Goal: Task Accomplishment & Management: Manage account settings

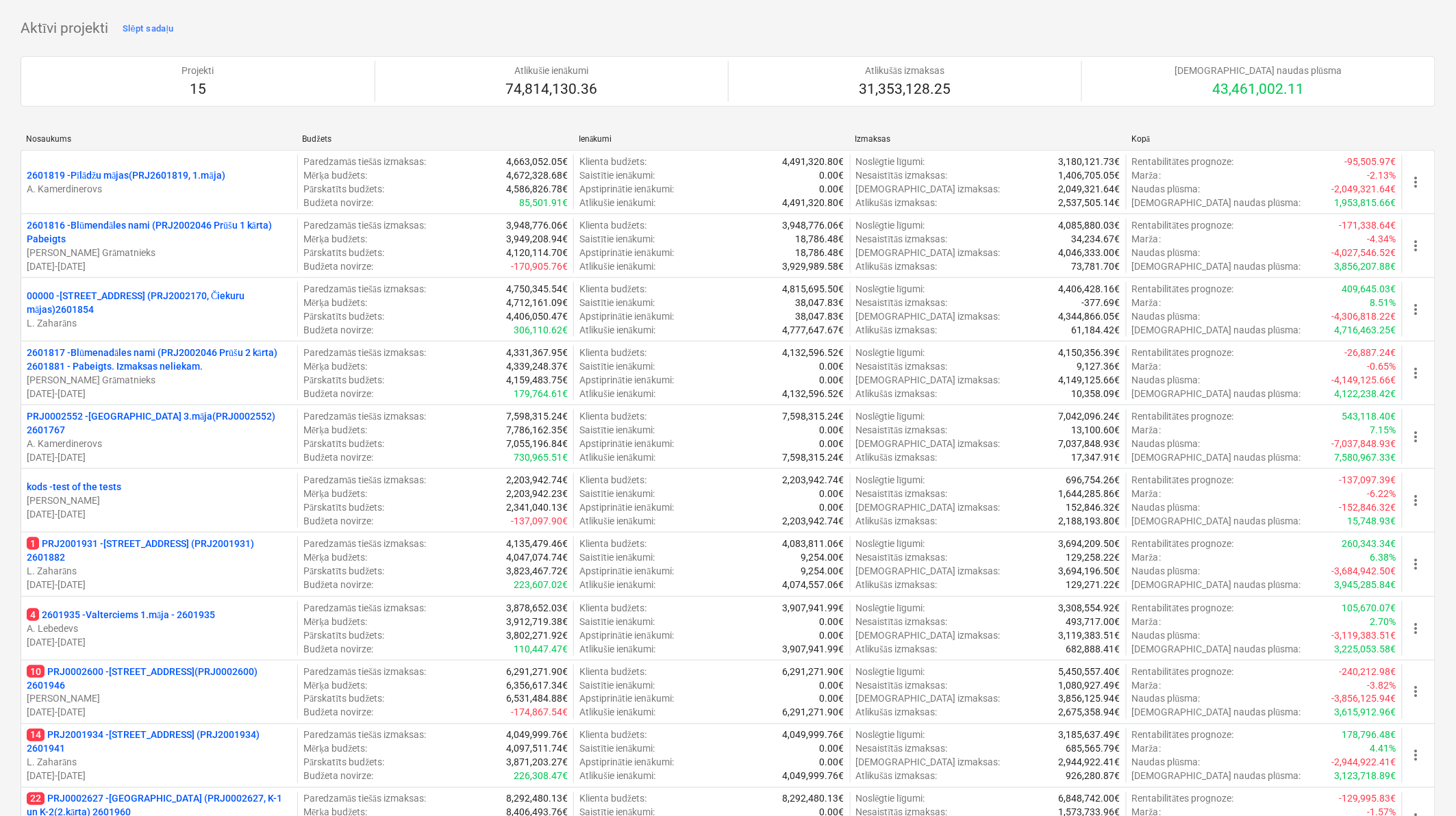
scroll to position [100, 0]
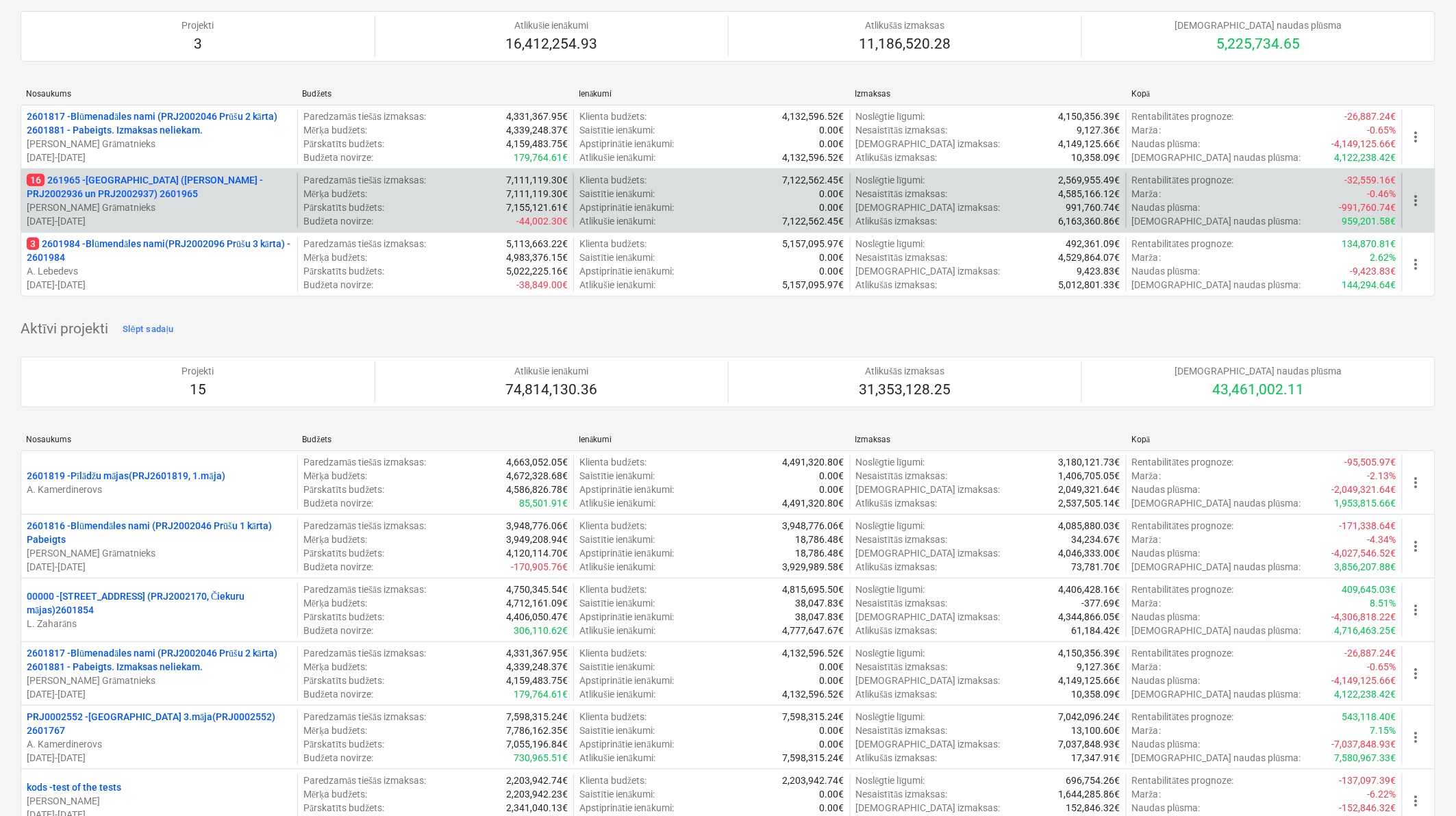
click at [113, 185] on p "16 261965 - [GEOGRAPHIC_DATA] ([PERSON_NAME] - PRJ2002936 un PRJ2002937) 2601965" at bounding box center [159, 187] width 265 height 27
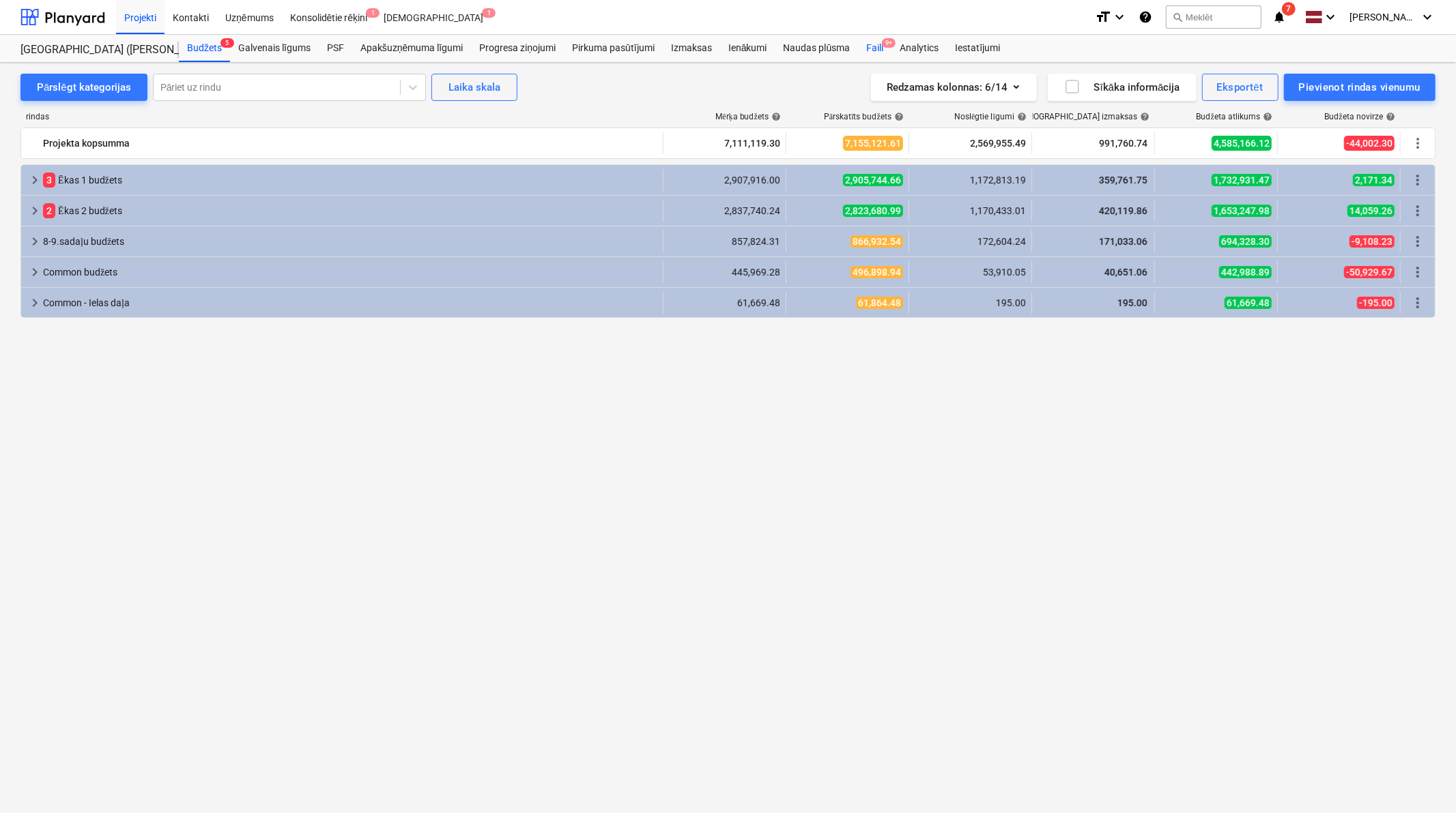
click at [877, 50] on div "Faili 9+" at bounding box center [874, 48] width 33 height 27
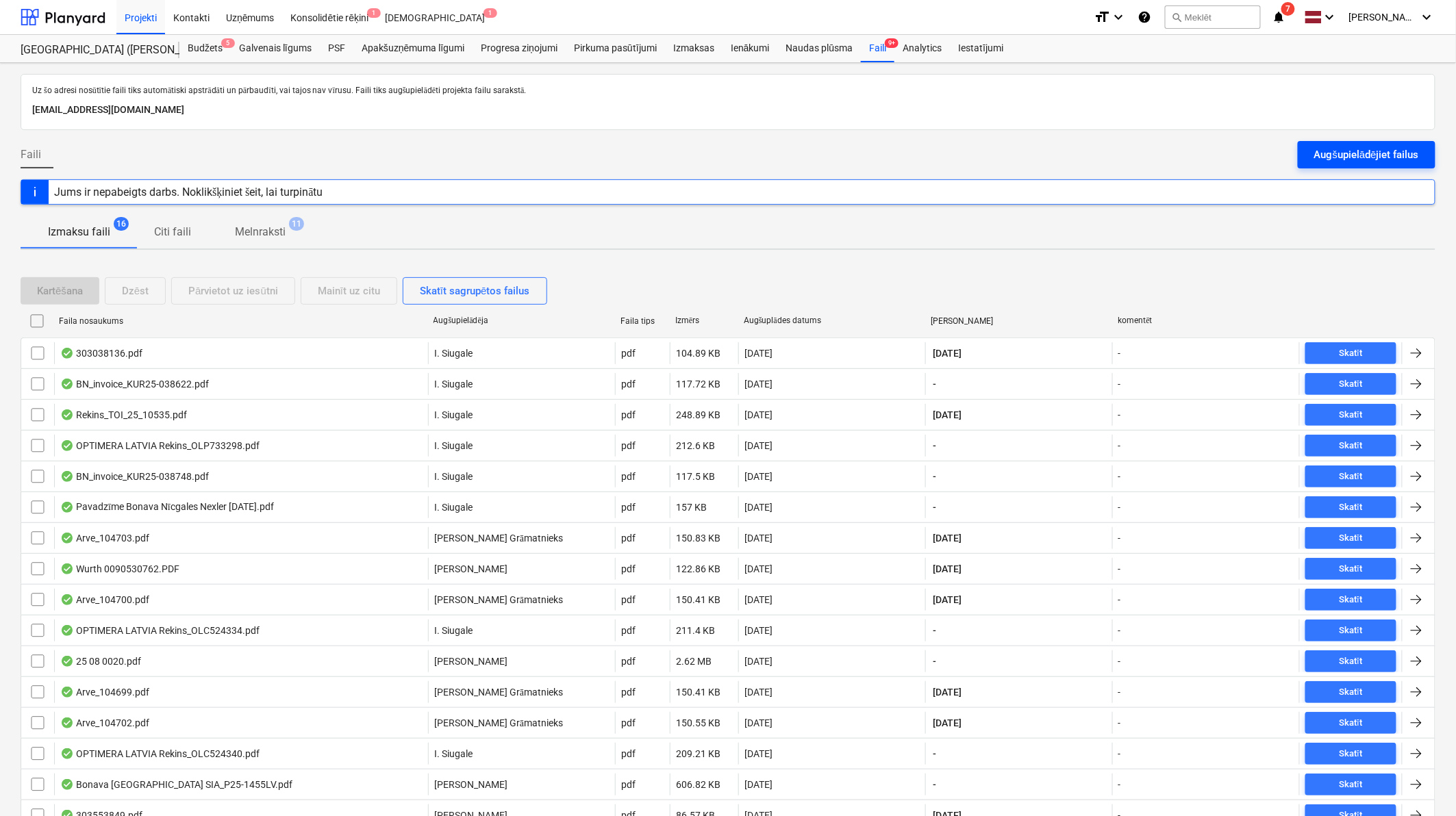
click at [1350, 162] on div "Augšupielādējiet failus" at bounding box center [1367, 155] width 105 height 18
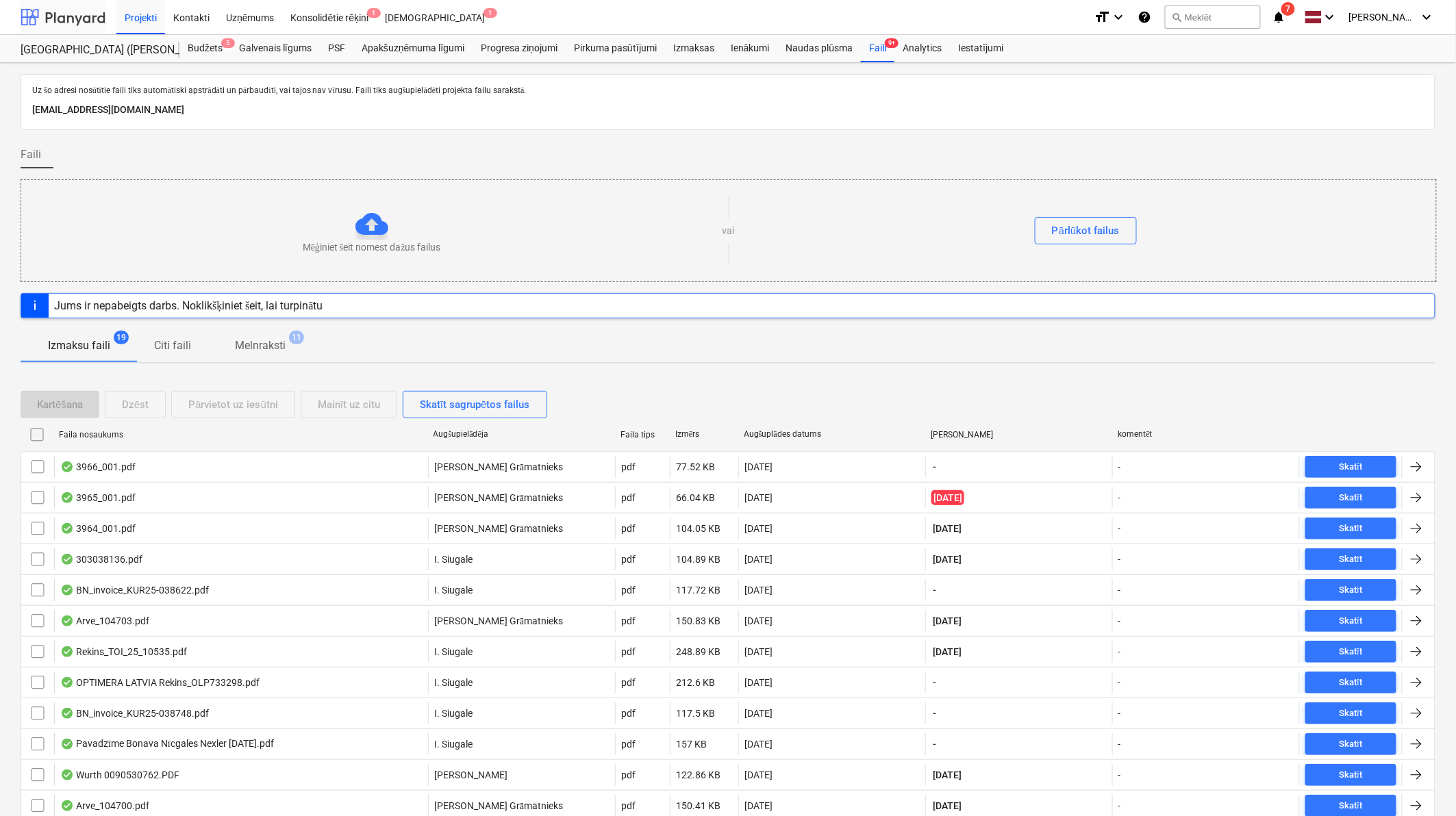
click at [62, 7] on div at bounding box center [63, 17] width 85 height 34
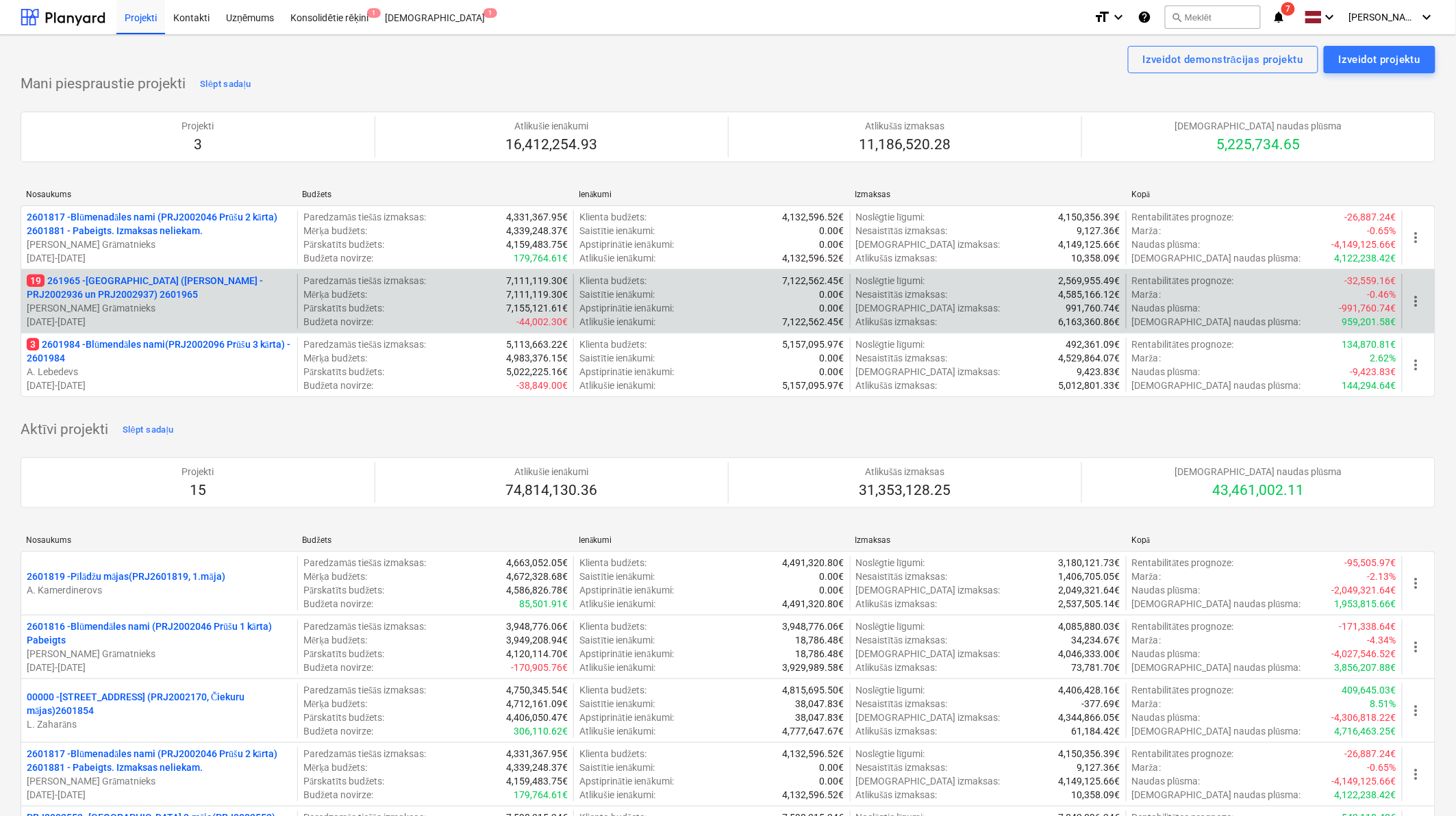
click at [103, 299] on p "19 261965 - [GEOGRAPHIC_DATA] ([PERSON_NAME] - PRJ2002936 un PRJ2002937) 2601965" at bounding box center [159, 287] width 265 height 27
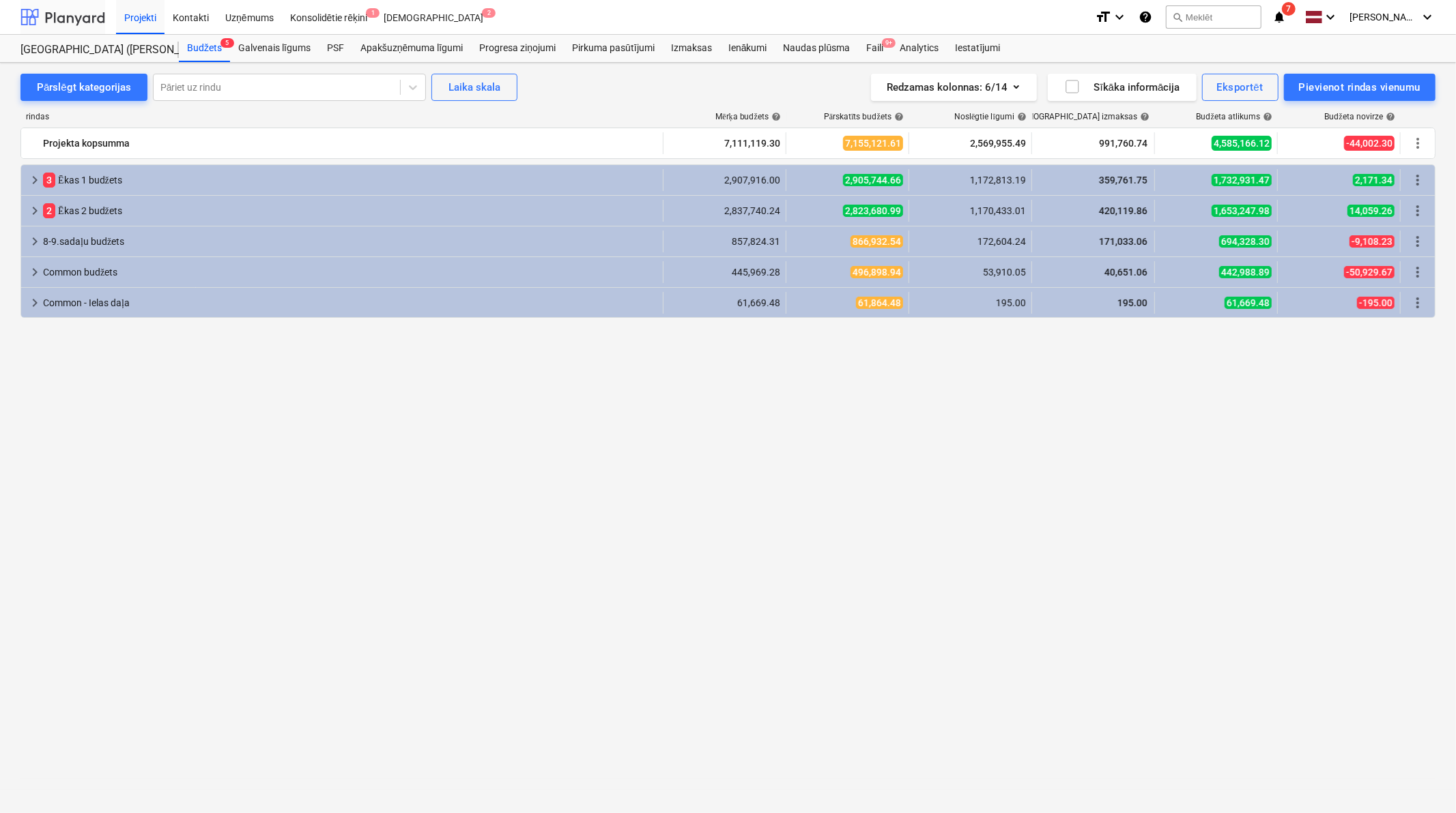
click at [72, 27] on div at bounding box center [63, 17] width 85 height 34
